Goal: Find specific fact

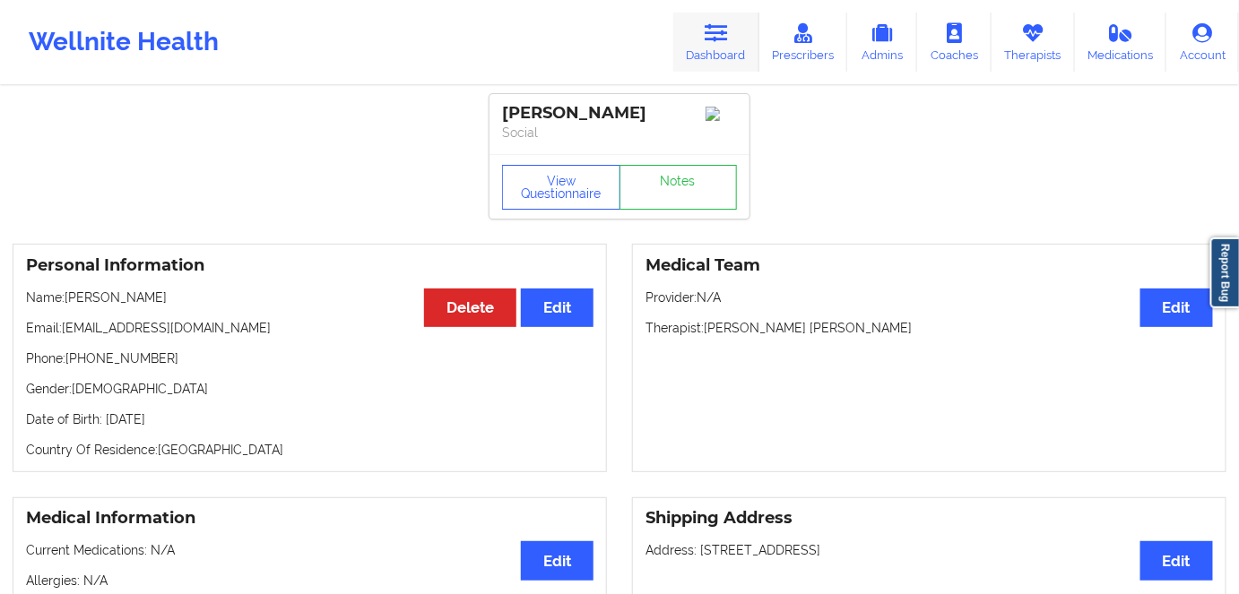
click at [691, 63] on link "Dashboard" at bounding box center [716, 42] width 86 height 59
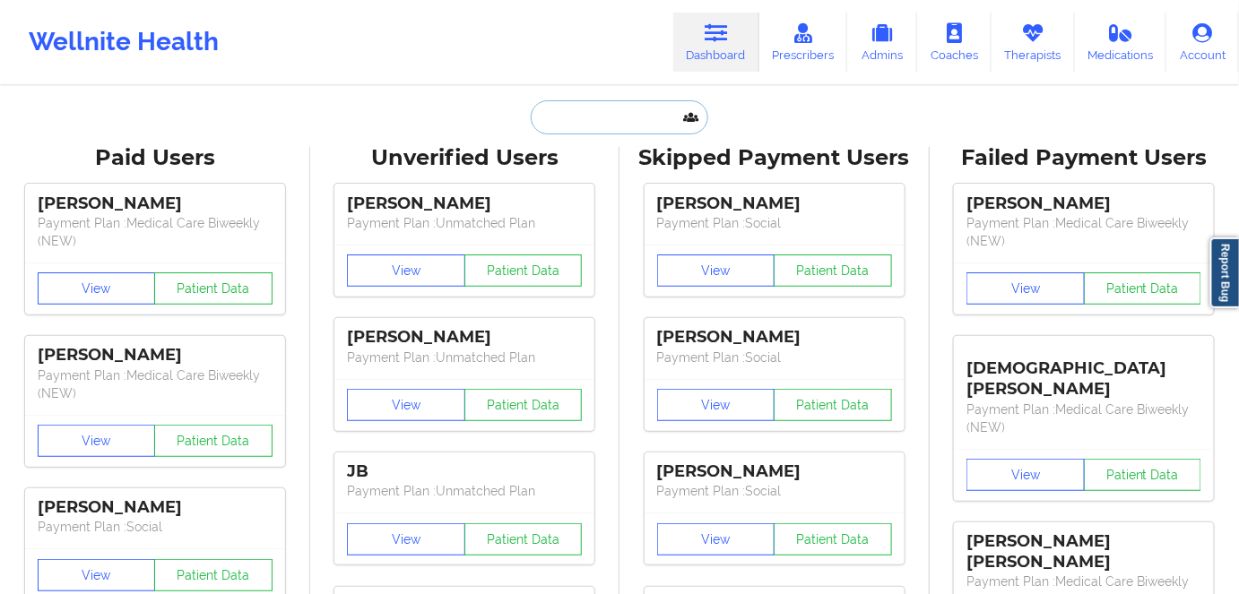
click at [610, 129] on input "text" at bounding box center [619, 117] width 177 height 34
paste input "[PERSON_NAME]"
type input "[PERSON_NAME]"
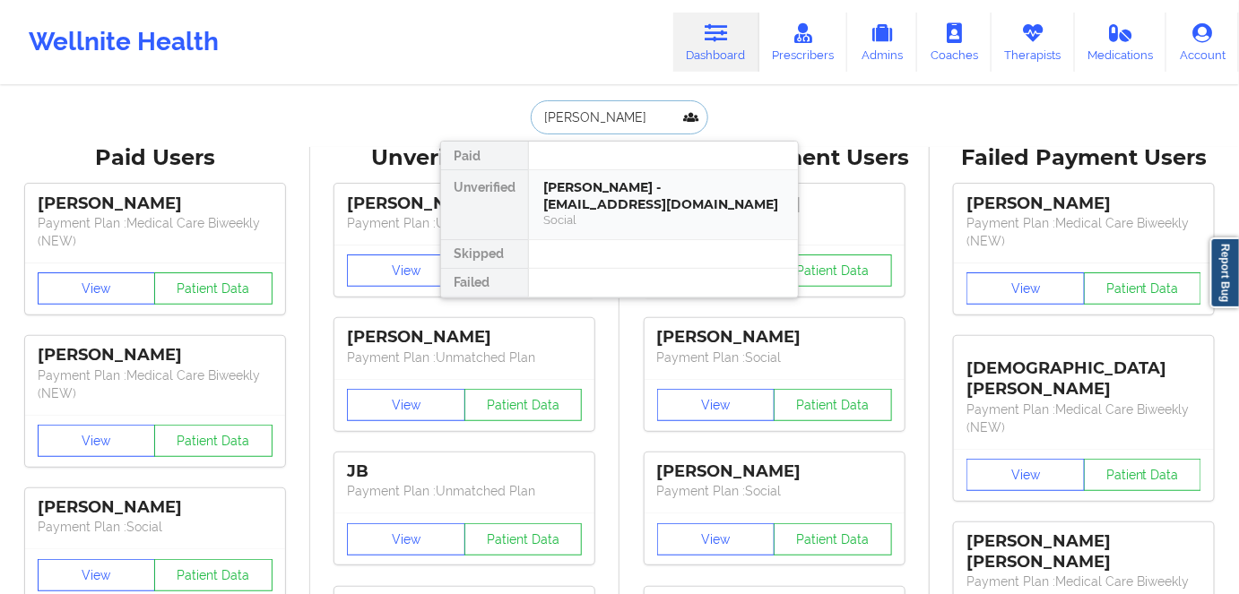
click at [649, 202] on div "[PERSON_NAME] - [EMAIL_ADDRESS][DOMAIN_NAME]" at bounding box center [663, 195] width 240 height 33
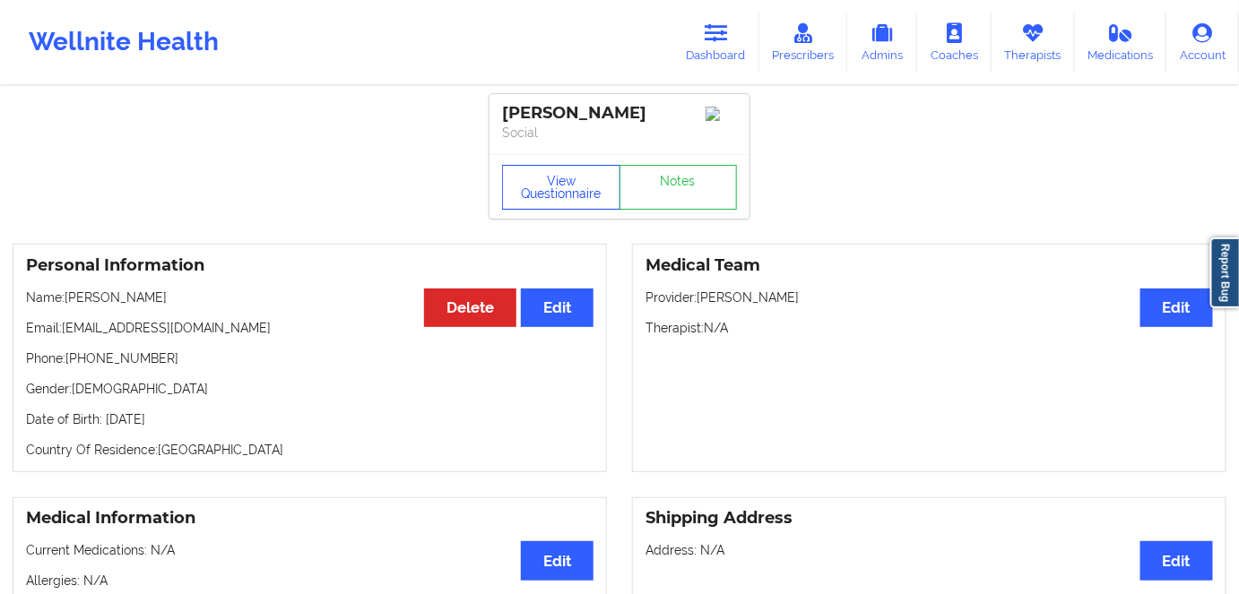
drag, startPoint x: 558, startPoint y: 160, endPoint x: 566, endPoint y: 187, distance: 27.8
click at [558, 162] on div "View Questionnaire Notes" at bounding box center [619, 186] width 260 height 65
click at [566, 189] on button "View Questionnaire" at bounding box center [561, 187] width 118 height 45
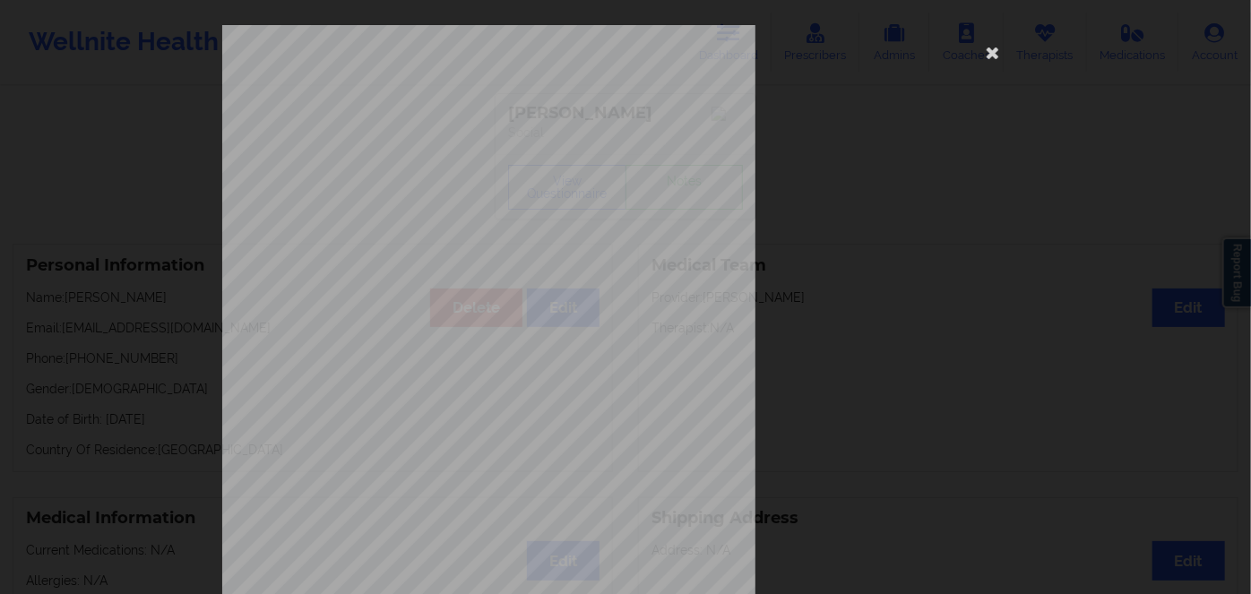
scroll to position [260, 0]
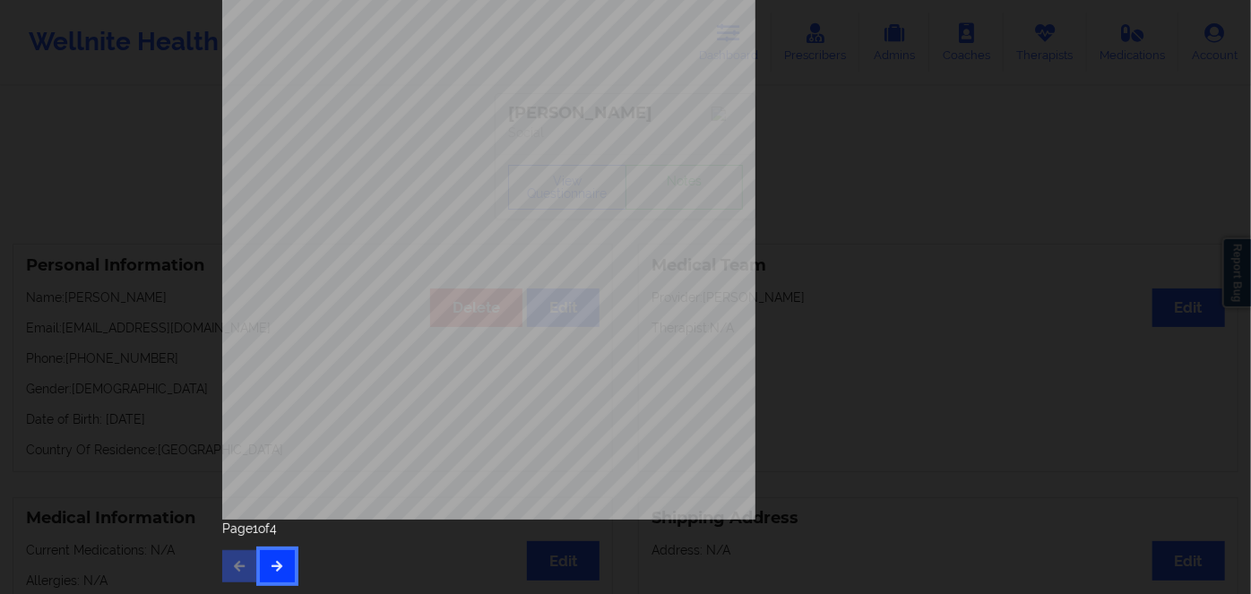
drag, startPoint x: 278, startPoint y: 556, endPoint x: 267, endPoint y: 556, distance: 10.8
click at [277, 557] on button "button" at bounding box center [277, 566] width 35 height 32
click at [270, 560] on icon "button" at bounding box center [277, 565] width 15 height 11
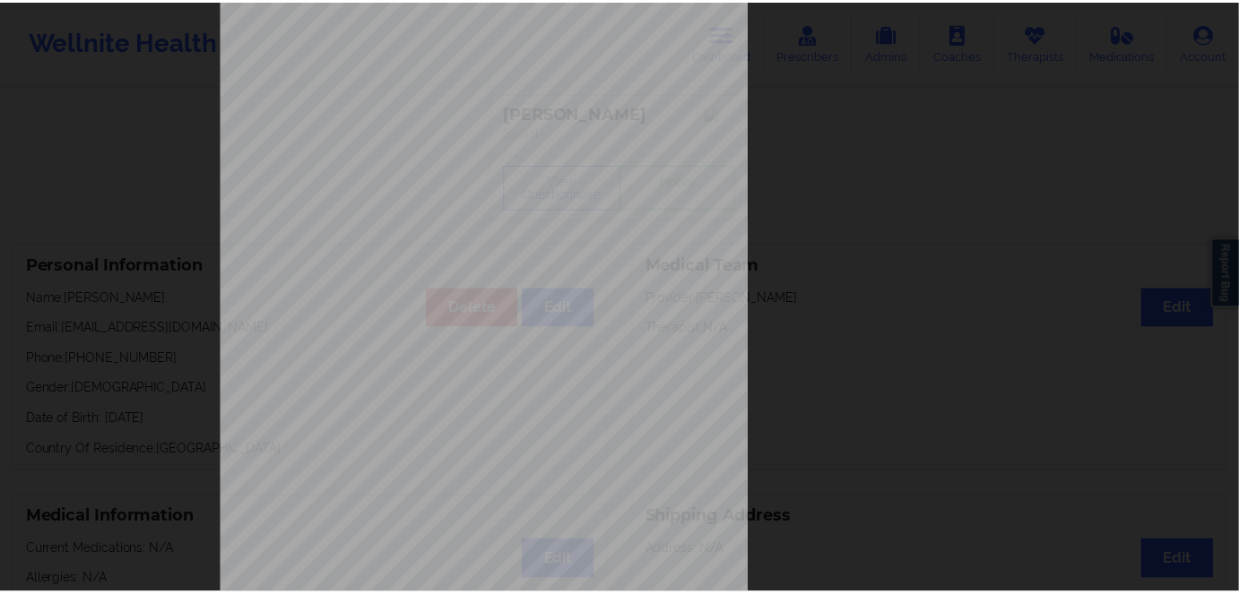
scroll to position [0, 0]
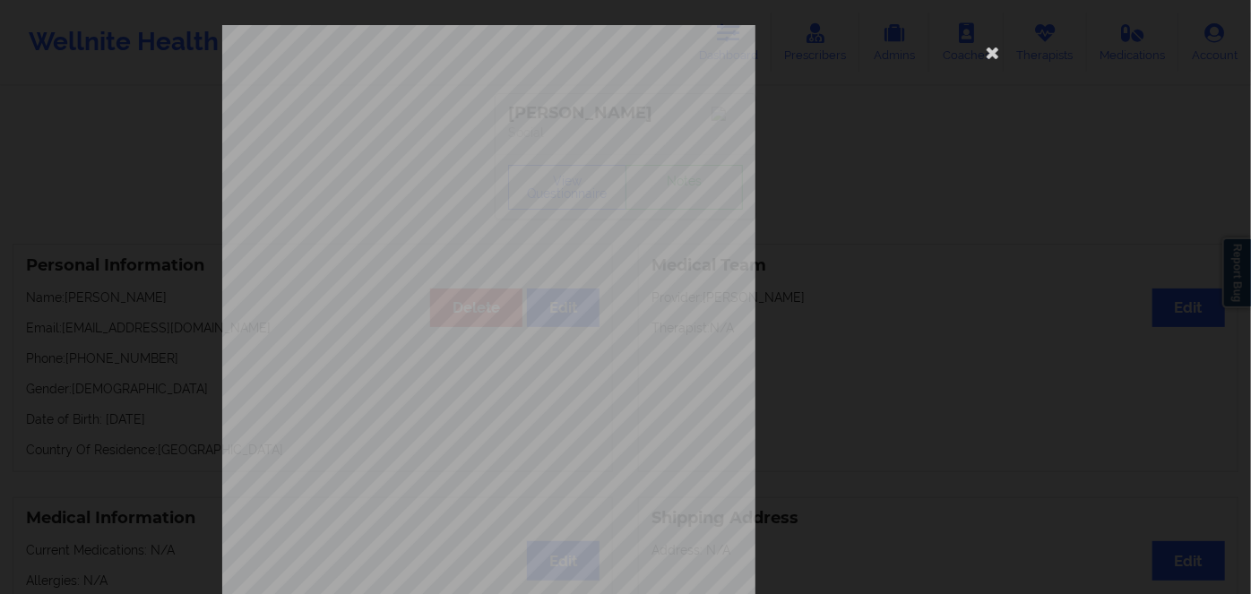
click at [416, 136] on span "JLJ738065367" at bounding box center [435, 138] width 53 height 8
copy span "JLJ738065367"
click at [987, 57] on icon at bounding box center [993, 52] width 29 height 29
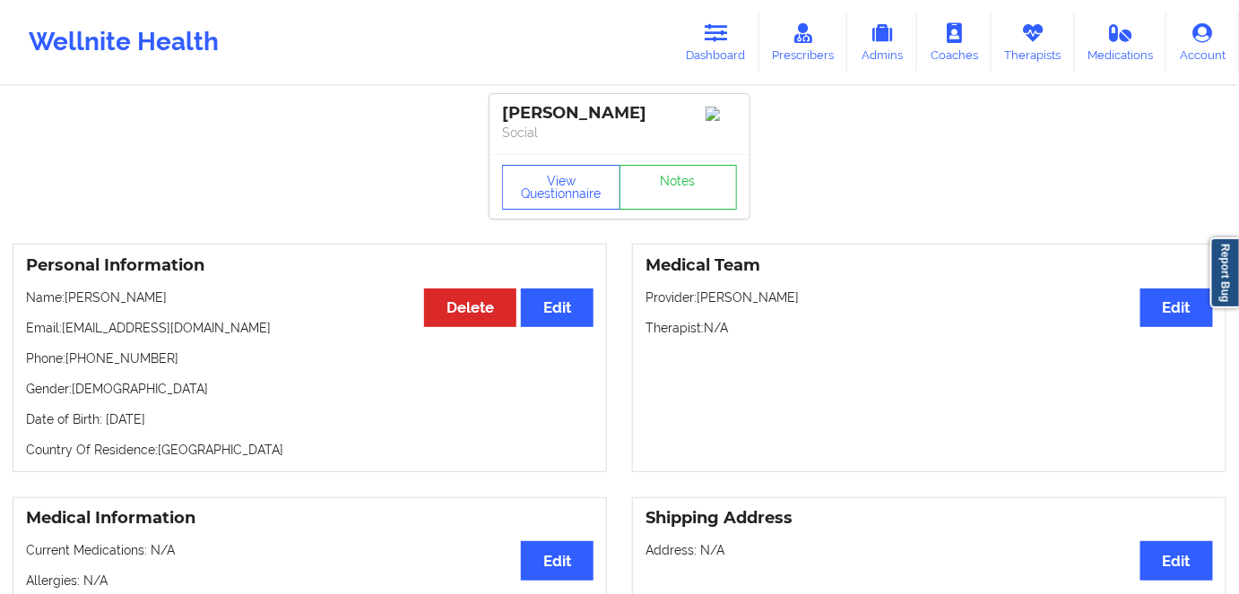
scroll to position [81, 0]
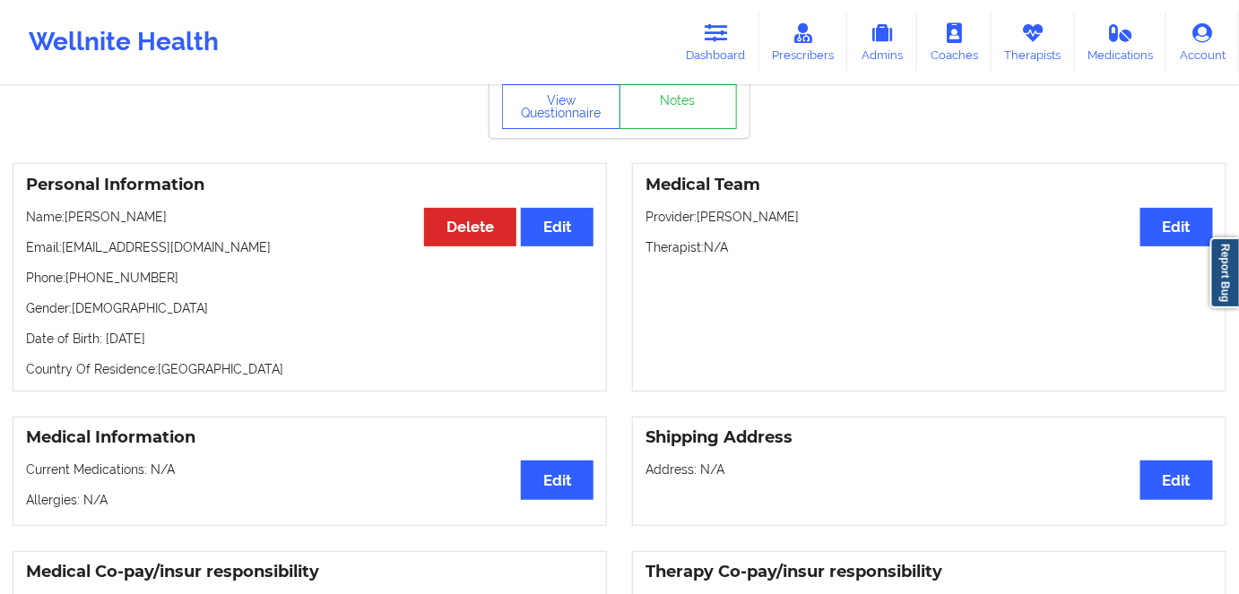
click at [181, 342] on p "Date of Birth: [DEMOGRAPHIC_DATA]" at bounding box center [309, 339] width 567 height 18
drag, startPoint x: 227, startPoint y: 373, endPoint x: 216, endPoint y: 373, distance: 10.8
click at [227, 374] on p "Country Of Residence: [DEMOGRAPHIC_DATA]" at bounding box center [309, 369] width 567 height 18
click at [179, 348] on p "Date of Birth: [DEMOGRAPHIC_DATA]" at bounding box center [309, 339] width 567 height 18
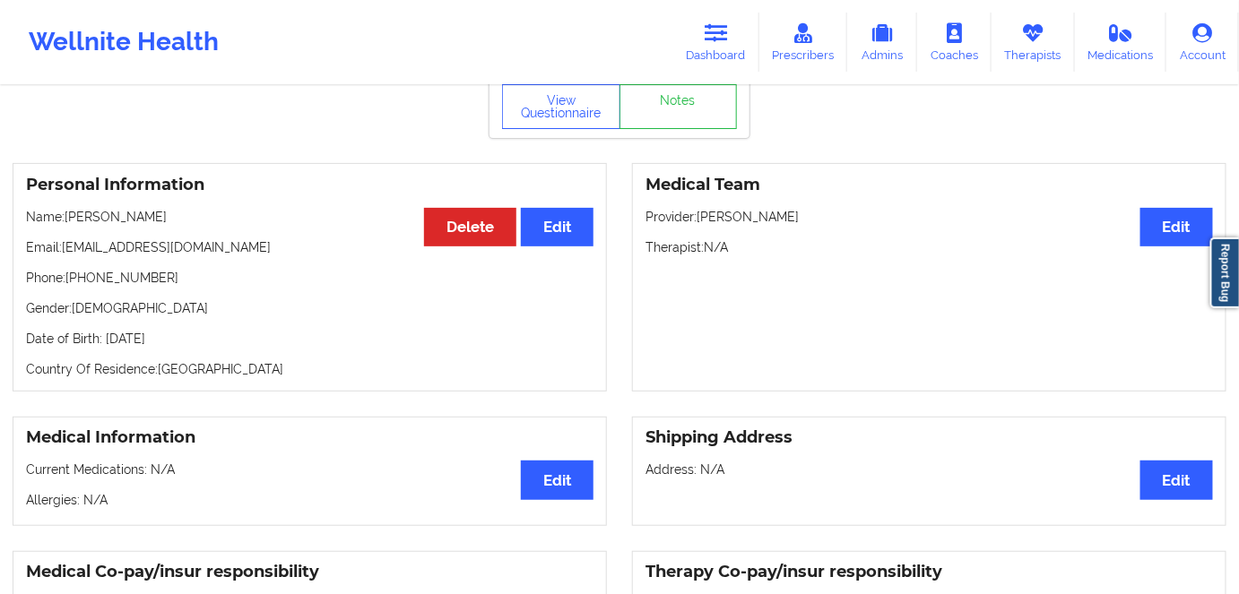
click at [175, 344] on p "Date of Birth: [DEMOGRAPHIC_DATA]" at bounding box center [309, 339] width 567 height 18
copy p "1992"
drag, startPoint x: 143, startPoint y: 213, endPoint x: 69, endPoint y: 212, distance: 74.4
click at [69, 212] on p "Name: [PERSON_NAME]" at bounding box center [309, 217] width 567 height 18
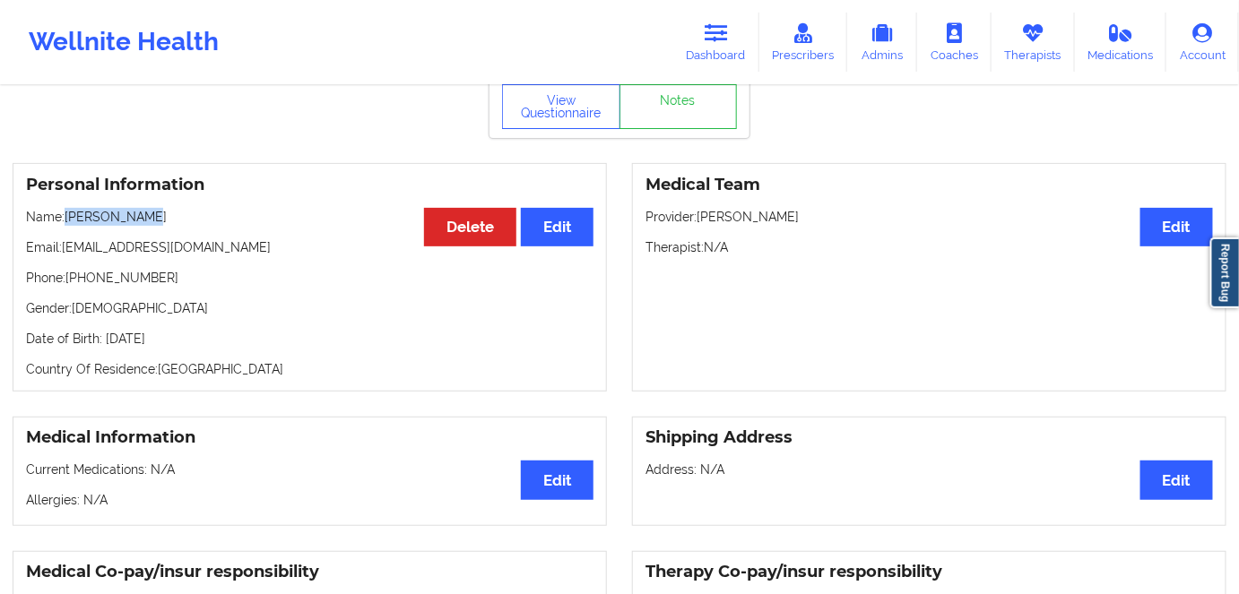
copy p "[PERSON_NAME]"
